Goal: Information Seeking & Learning: Find specific fact

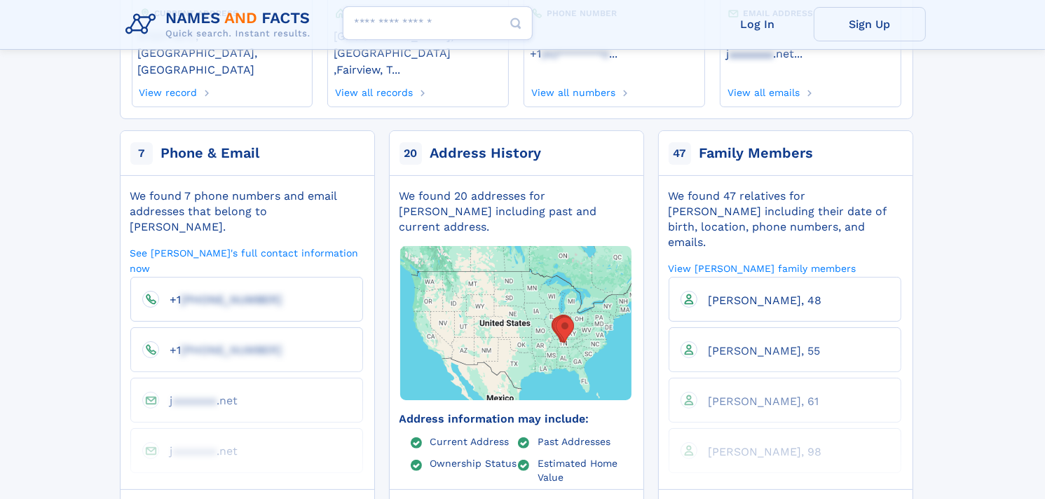
scroll to position [280, 0]
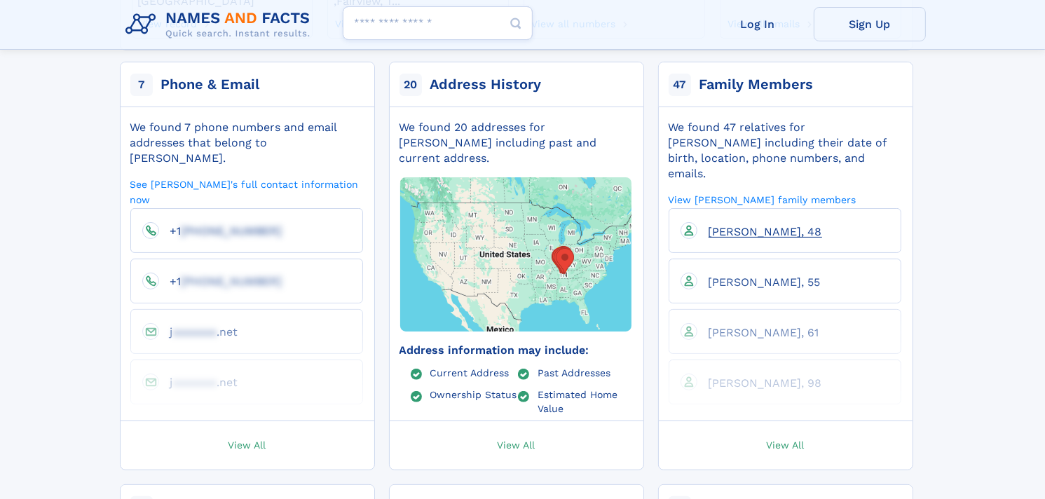
click at [763, 225] on span "[PERSON_NAME], 48" at bounding box center [766, 231] width 114 height 13
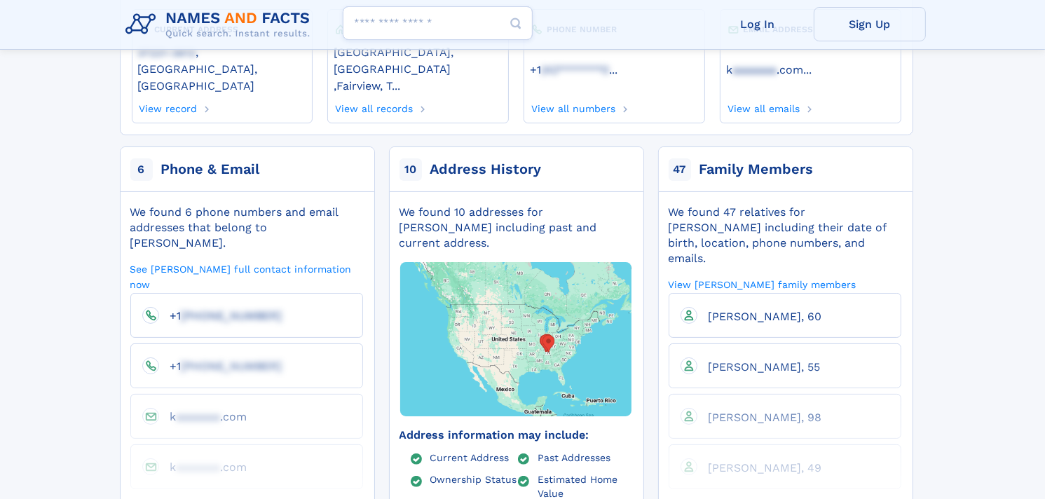
scroll to position [210, 0]
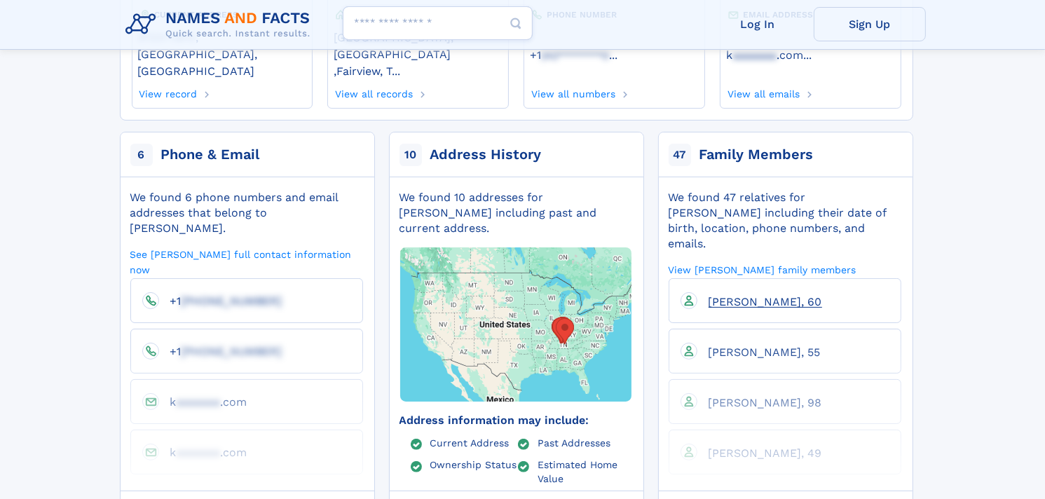
click at [766, 295] on span "John Joseph Derrick, 60" at bounding box center [766, 301] width 114 height 13
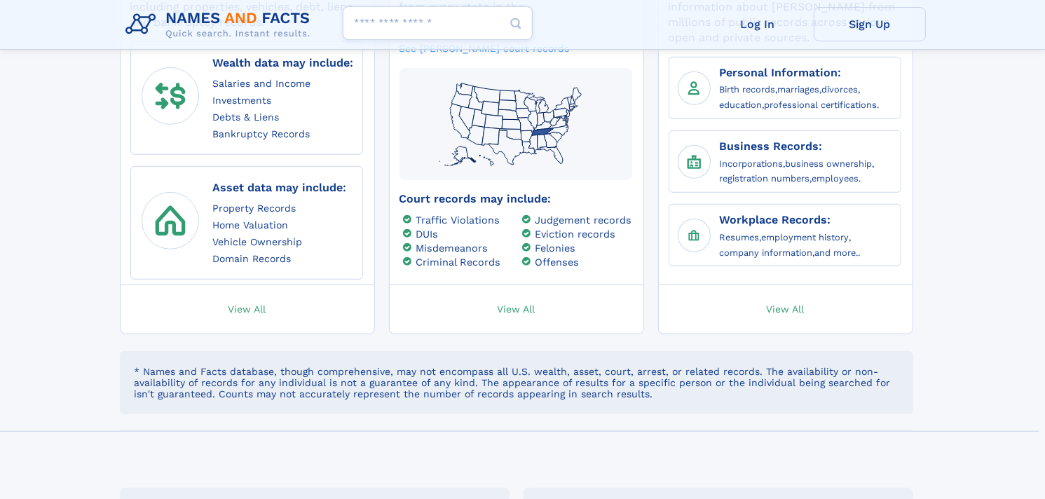
scroll to position [841, 0]
